Goal: Task Accomplishment & Management: Manage account settings

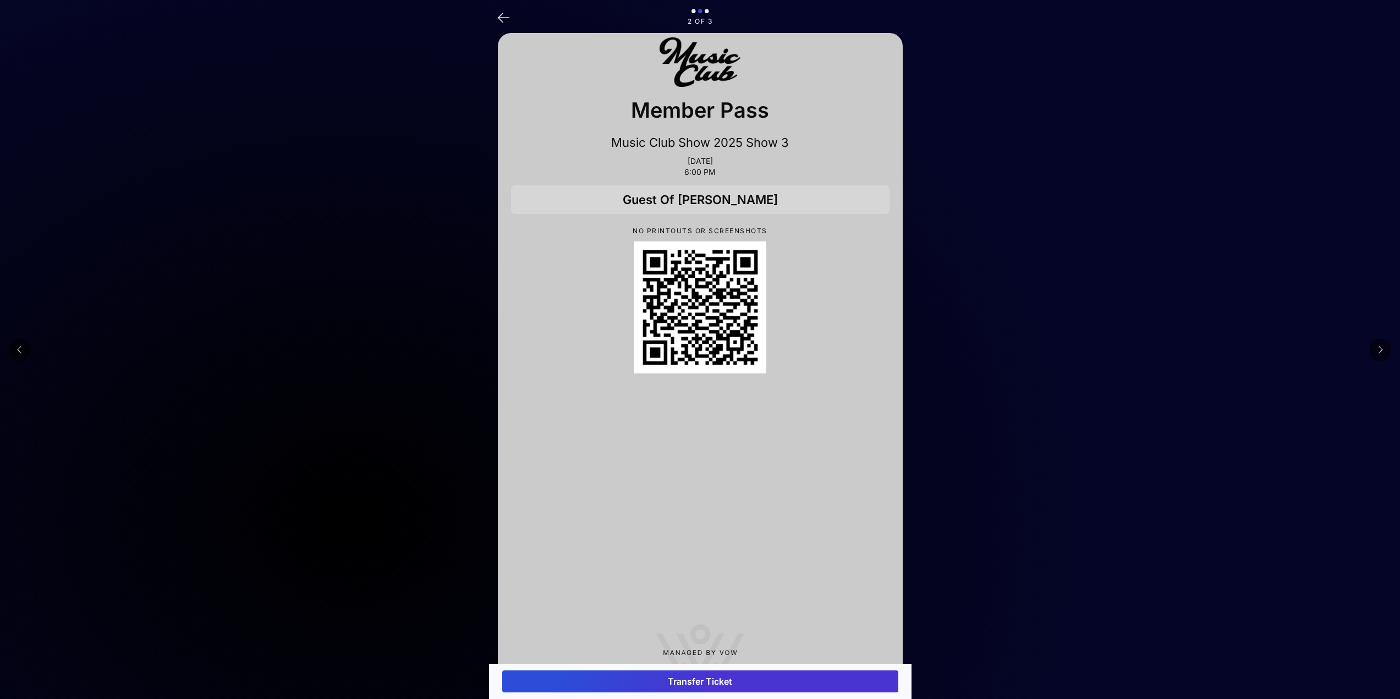
click at [377, 554] on main "2 of 3 Member Pass Music Club Show 2025 Show 3 [DATE] 6:00 PM Guest Of [PERSON_…" at bounding box center [700, 365] width 1400 height 730
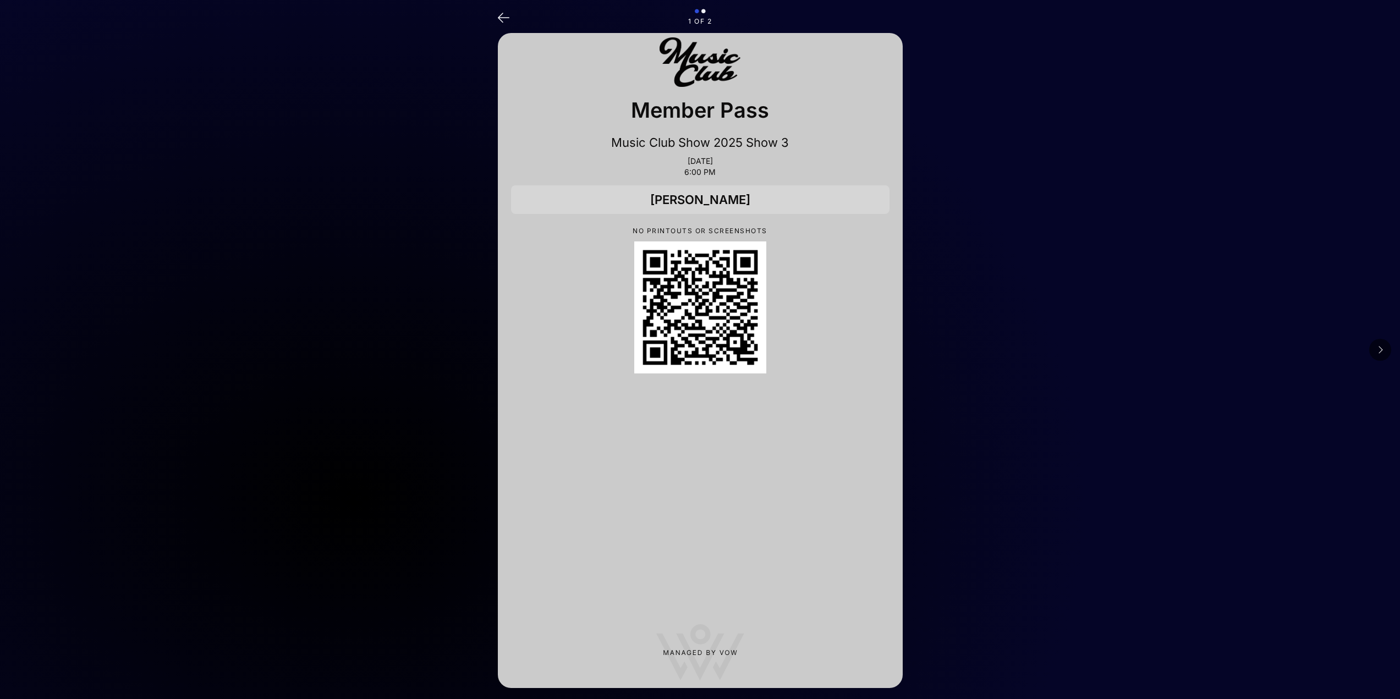
click at [1383, 349] on button at bounding box center [1380, 350] width 22 height 22
click at [1383, 349] on main "2 of 2 Member Pass Music Club Show 2025 Show 3 Sep 28, 2025 6:00 PM Lee Tupper …" at bounding box center [700, 351] width 1400 height 703
click at [22, 350] on icon at bounding box center [20, 349] width 6 height 9
click at [22, 350] on main "1 of 2 Member Pass Music Club Show 2025 Show 3 Sep 28, 2025 6:00 PM Lee Tupper …" at bounding box center [700, 351] width 1400 height 703
click at [1379, 350] on icon at bounding box center [1380, 349] width 6 height 9
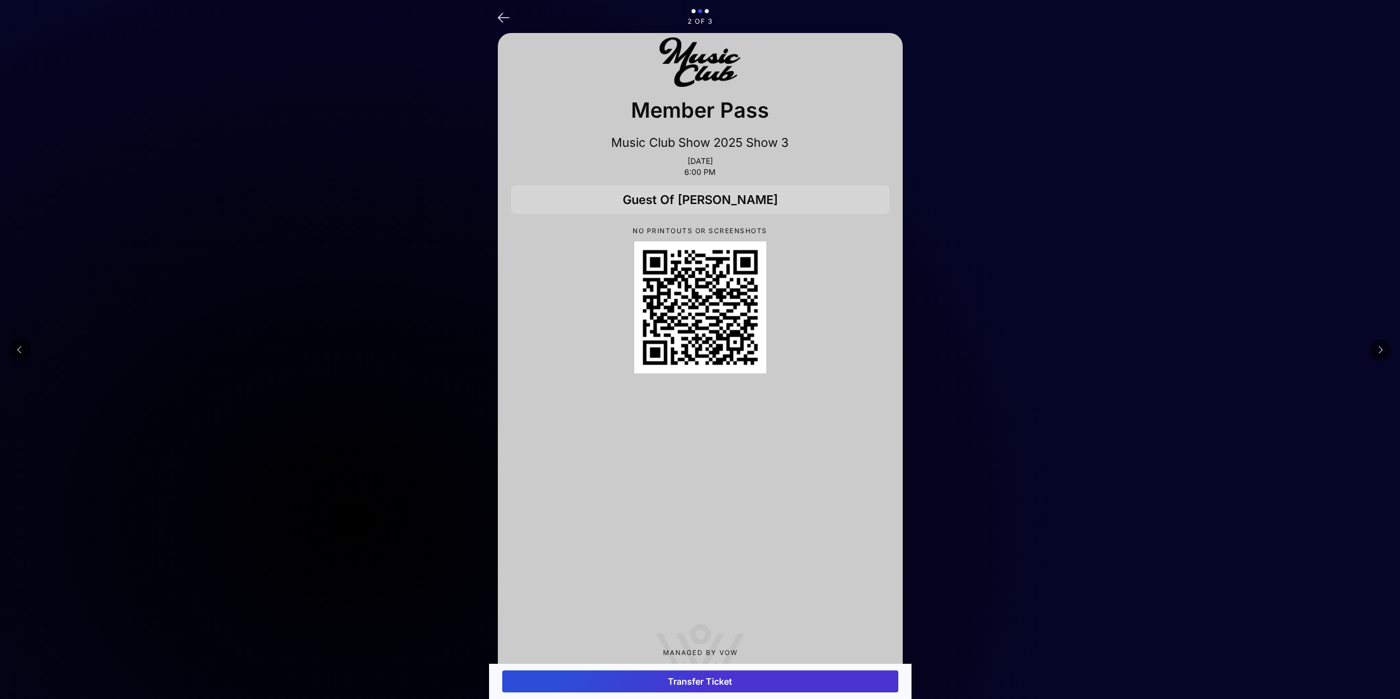
click at [1379, 350] on icon at bounding box center [1380, 349] width 6 height 9
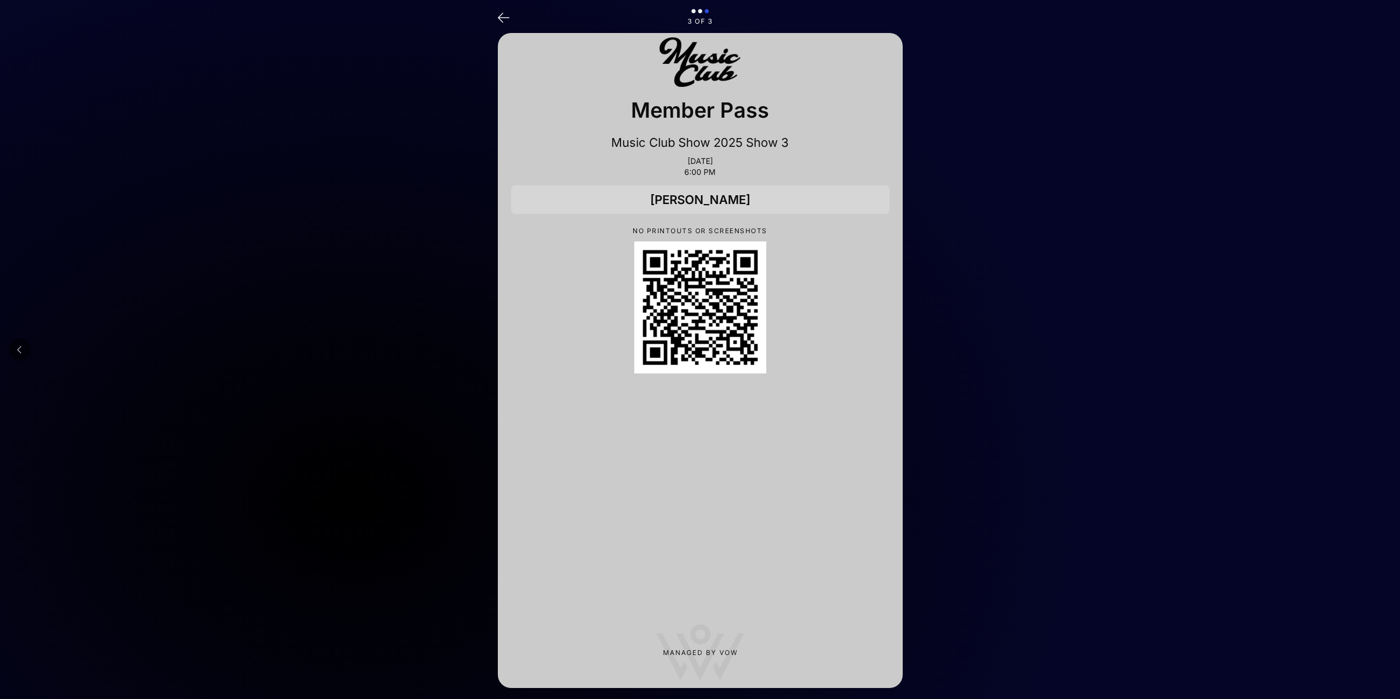
click at [18, 351] on icon at bounding box center [20, 349] width 6 height 9
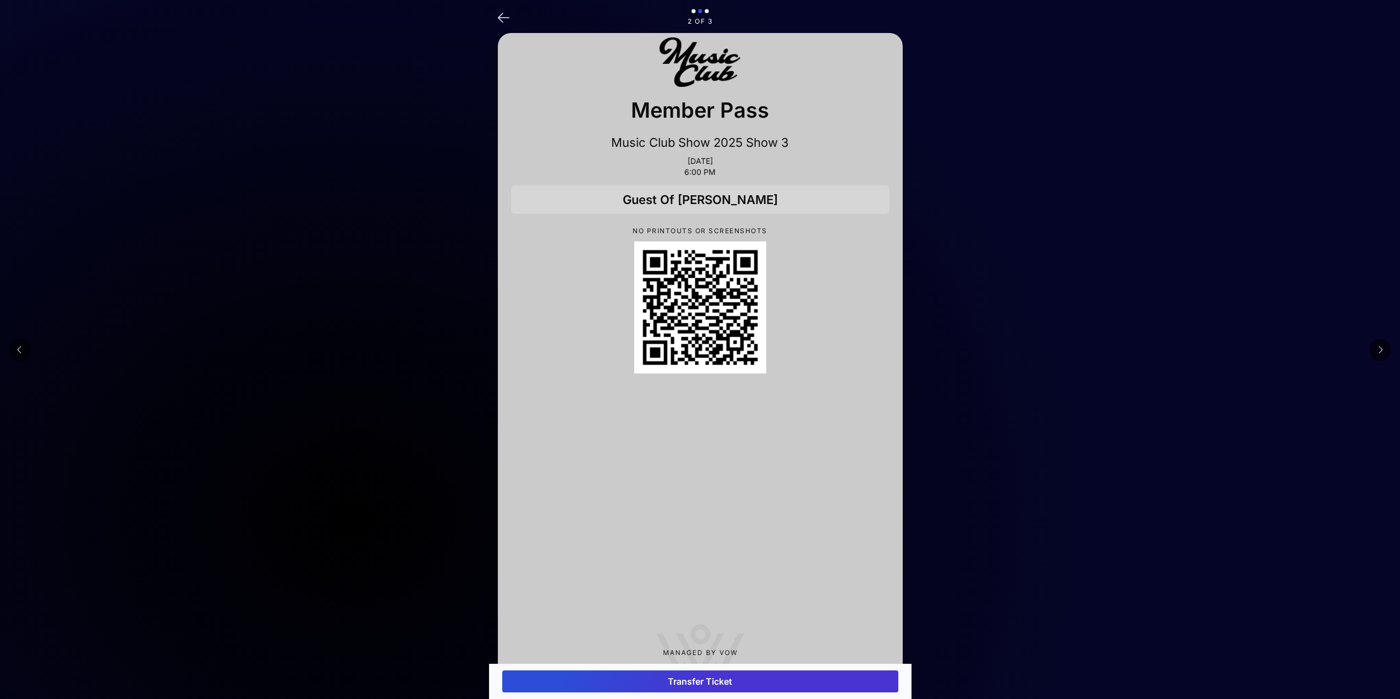
click at [18, 351] on icon at bounding box center [20, 349] width 6 height 9
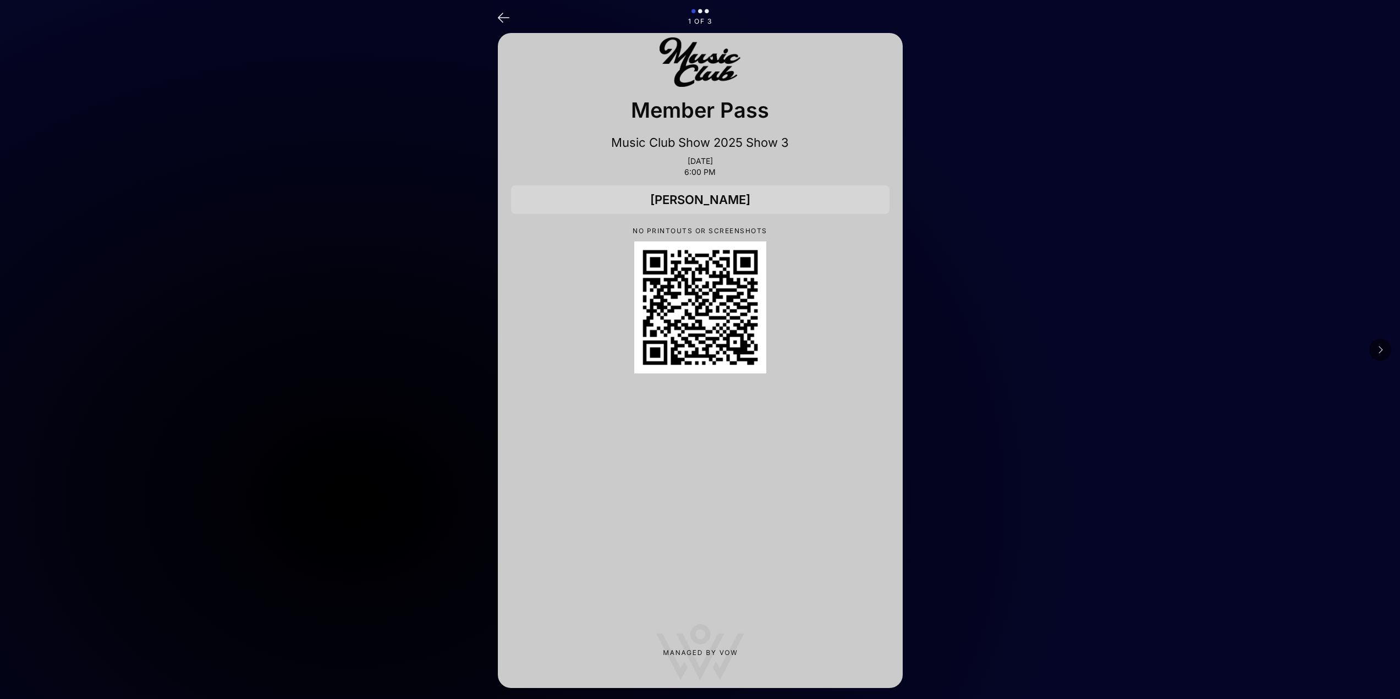
click at [1385, 351] on button at bounding box center [1380, 350] width 22 height 22
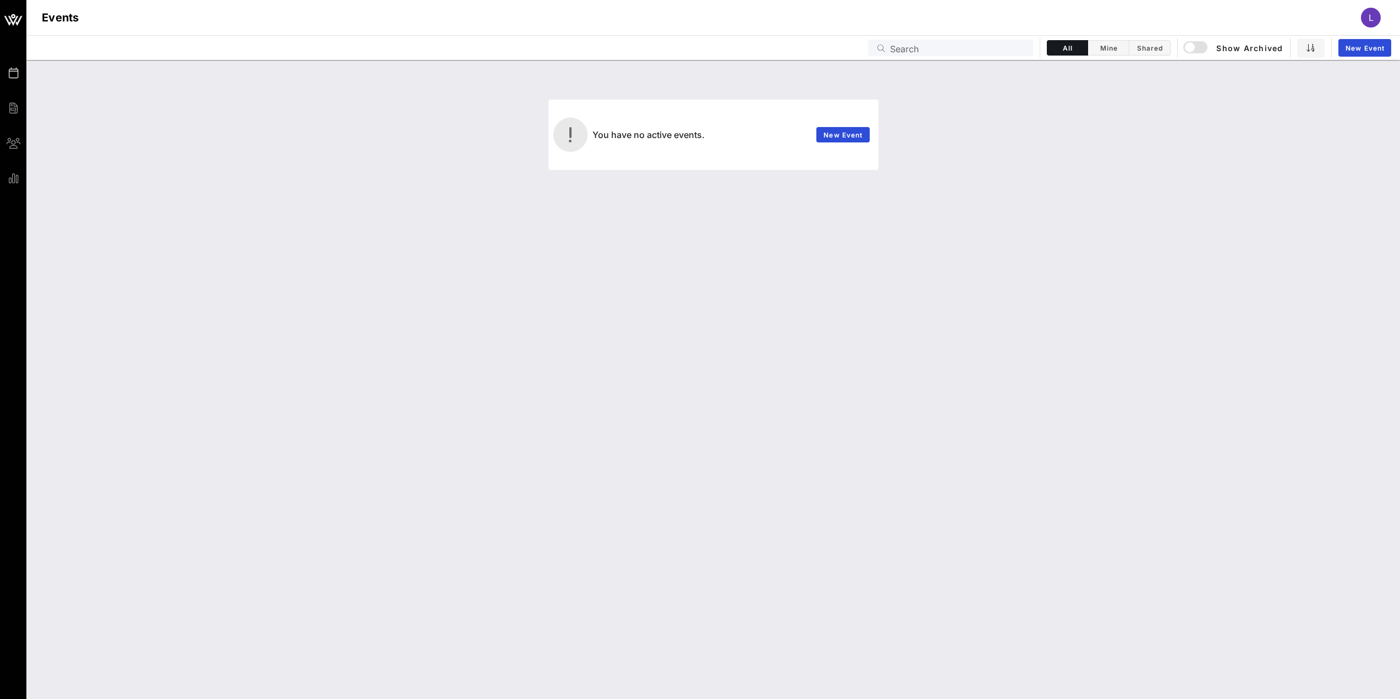
click at [1362, 21] on div "L" at bounding box center [1371, 18] width 20 height 20
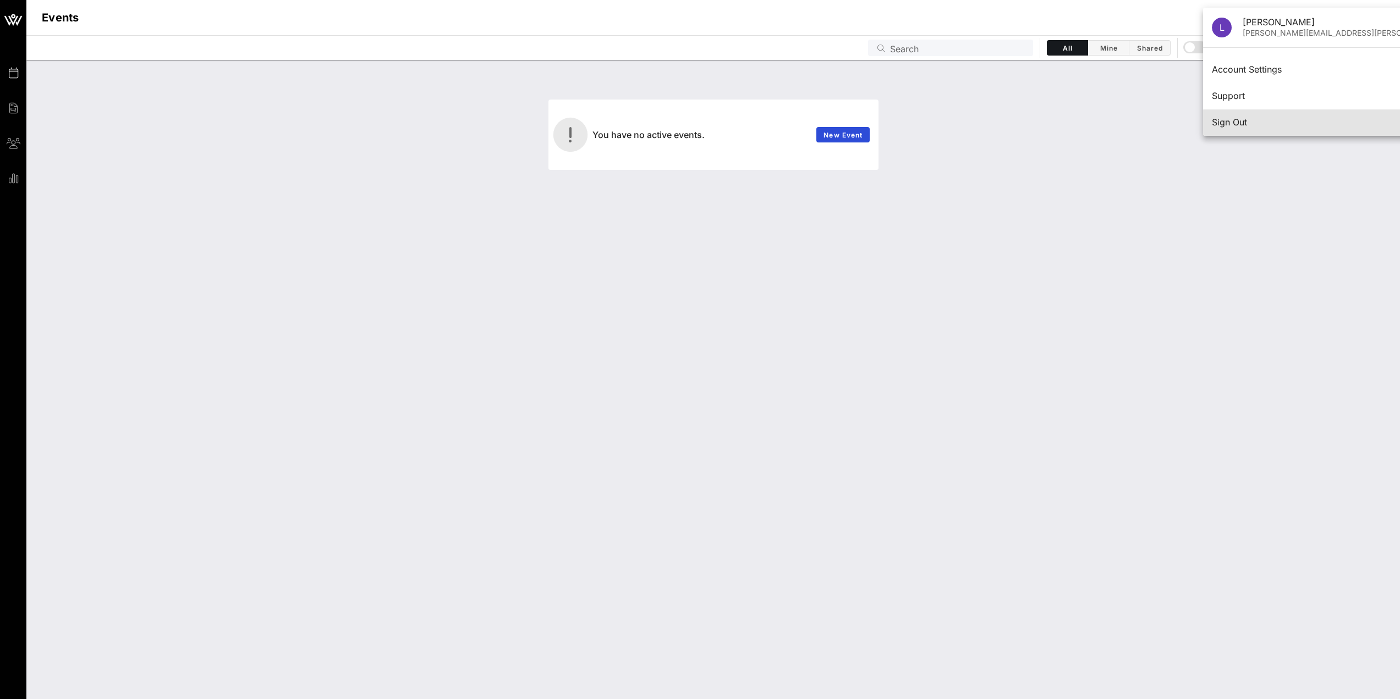
click at [1257, 113] on div "Sign Out" at bounding box center [1357, 123] width 290 height 24
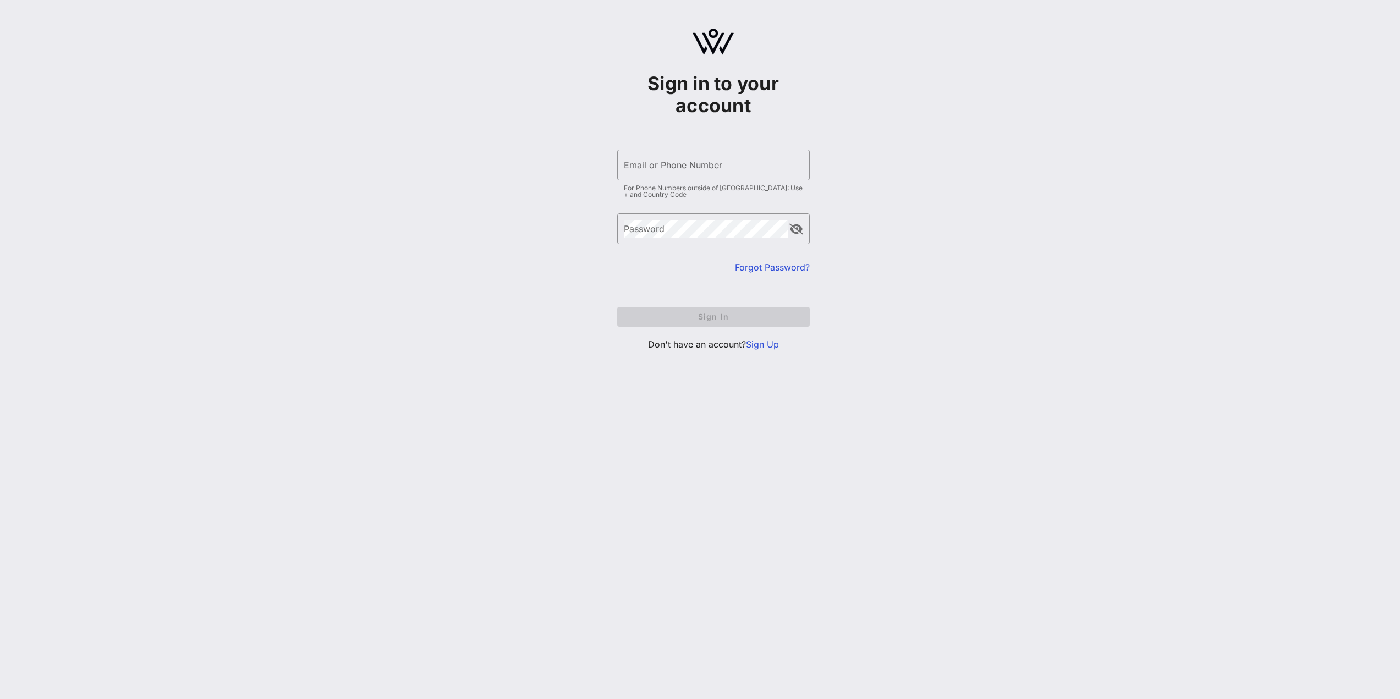
type input "min@vow.app"
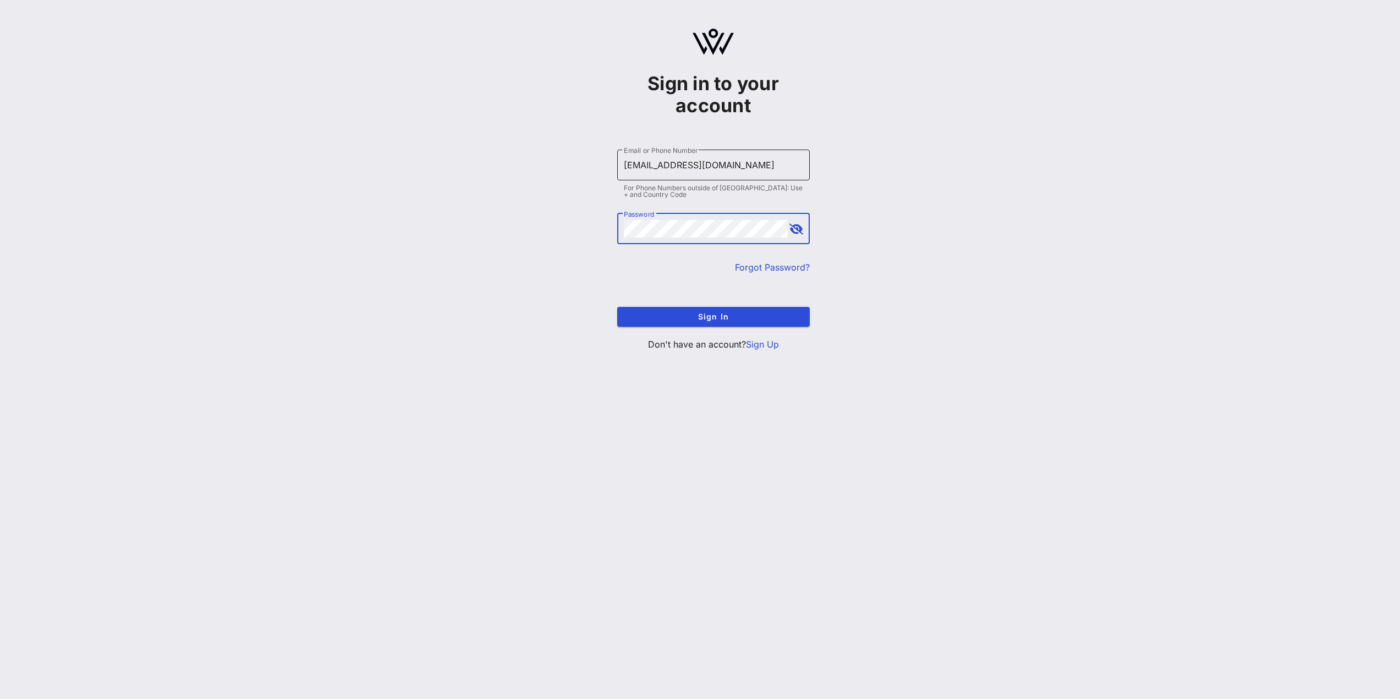
drag, startPoint x: 657, startPoint y: 142, endPoint x: 659, endPoint y: 150, distance: 7.3
click at [658, 144] on form "​ Email or Phone Number min@vow.app For Phone Numbers outside of US: Use + and …" at bounding box center [713, 238] width 193 height 199
click at [714, 309] on button "Sign In" at bounding box center [713, 317] width 193 height 20
